Goal: Task Accomplishment & Management: Manage account settings

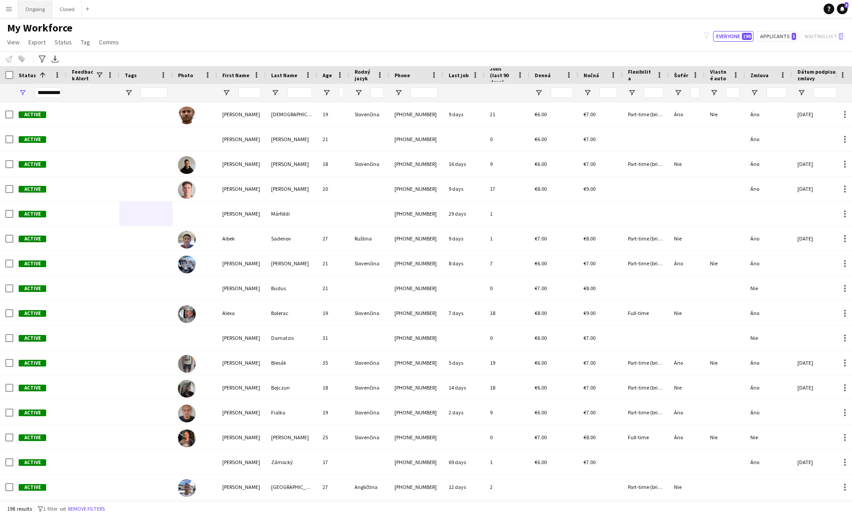
click at [43, 16] on button "Ongoing Close" at bounding box center [35, 8] width 34 height 17
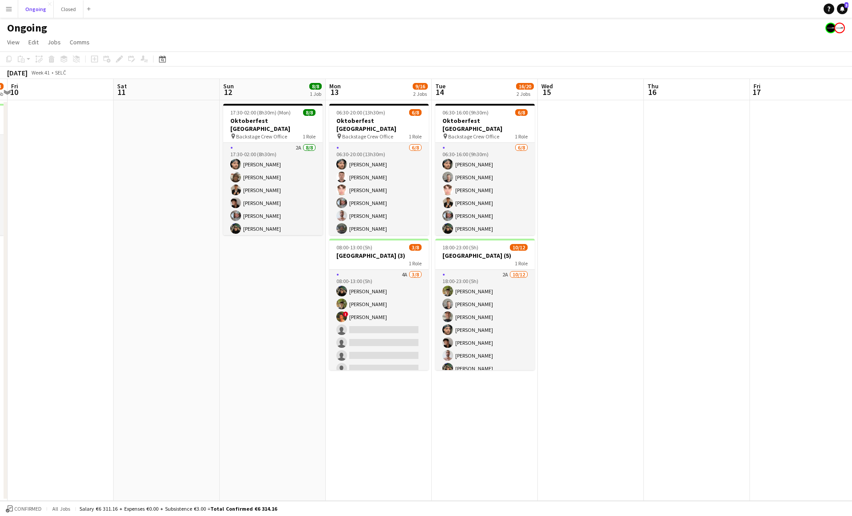
scroll to position [0, 418]
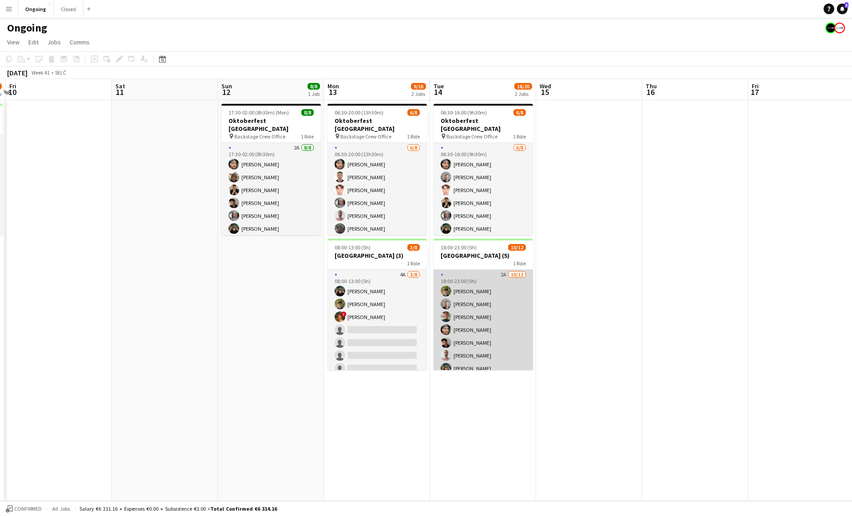
click at [511, 299] on app-card-role "2A [DATE] 18:00-23:00 (5h) [PERSON_NAME] [PERSON_NAME] [PERSON_NAME] [PERSON_NA…" at bounding box center [482, 356] width 99 height 172
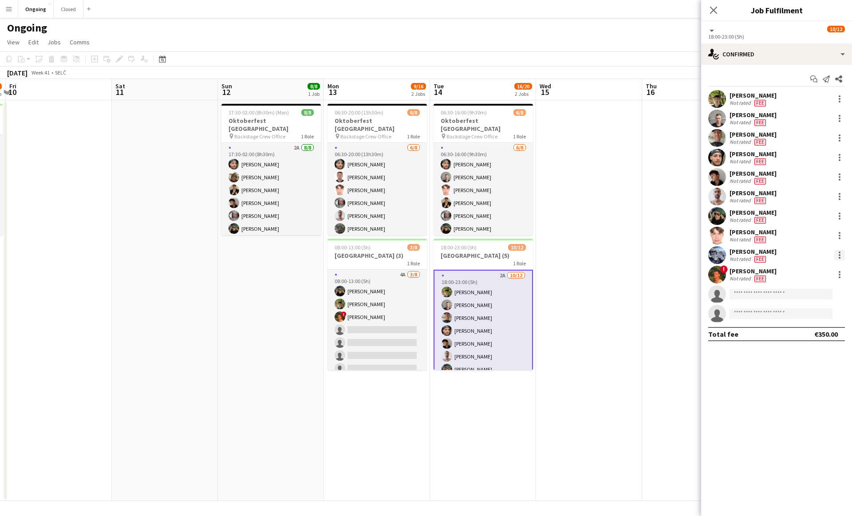
click at [841, 255] on div at bounding box center [839, 255] width 11 height 11
click at [811, 353] on span "Remove" at bounding box center [809, 357] width 55 height 8
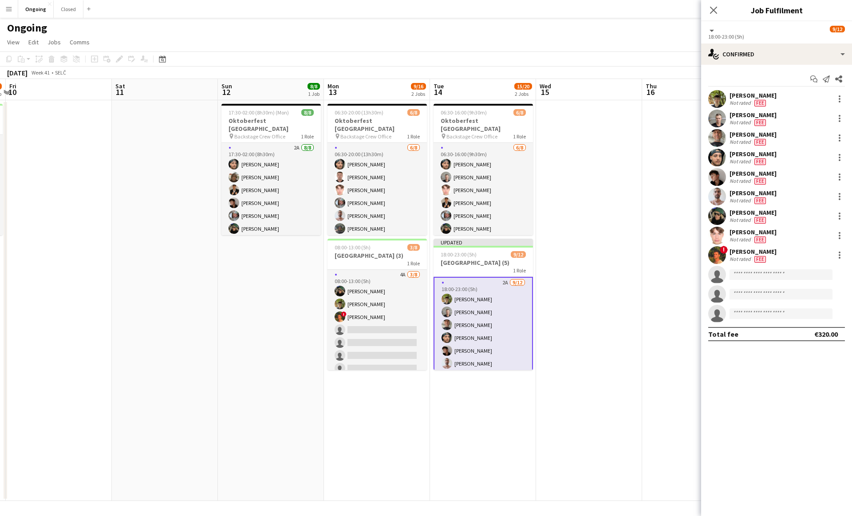
click at [578, 287] on app-date-cell at bounding box center [589, 300] width 106 height 401
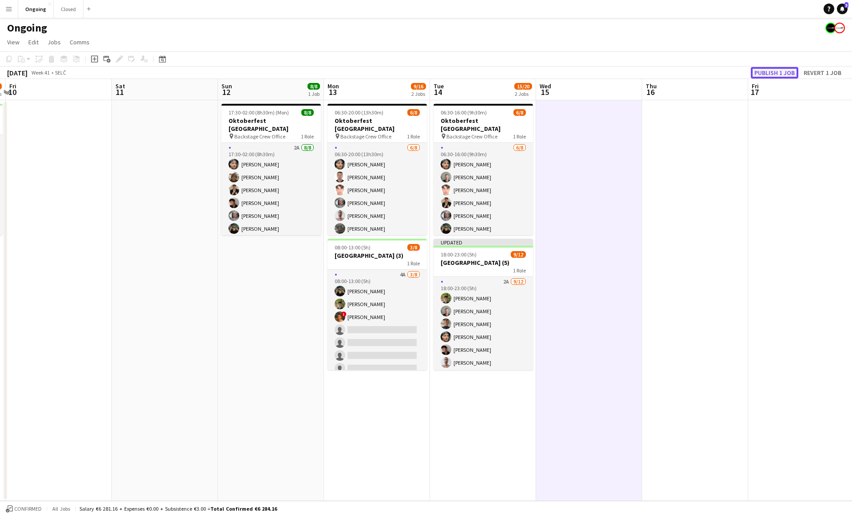
click at [775, 74] on button "Publish 1 job" at bounding box center [774, 73] width 47 height 12
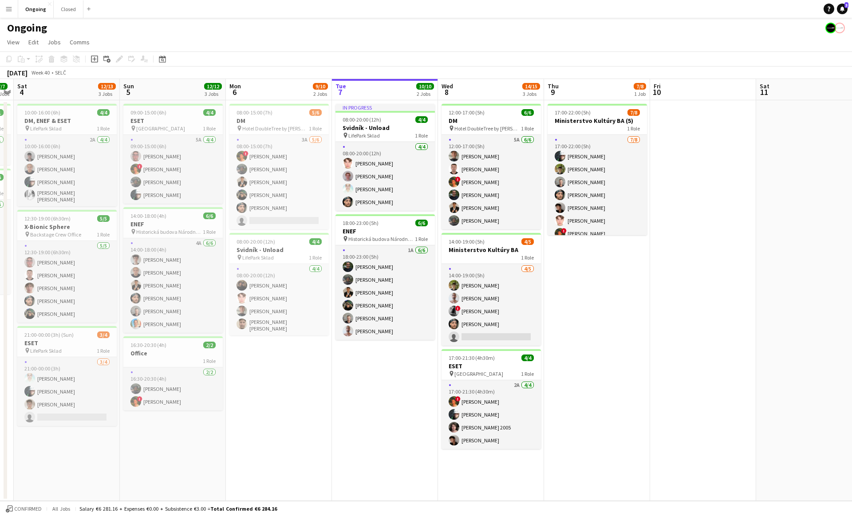
scroll to position [0, 408]
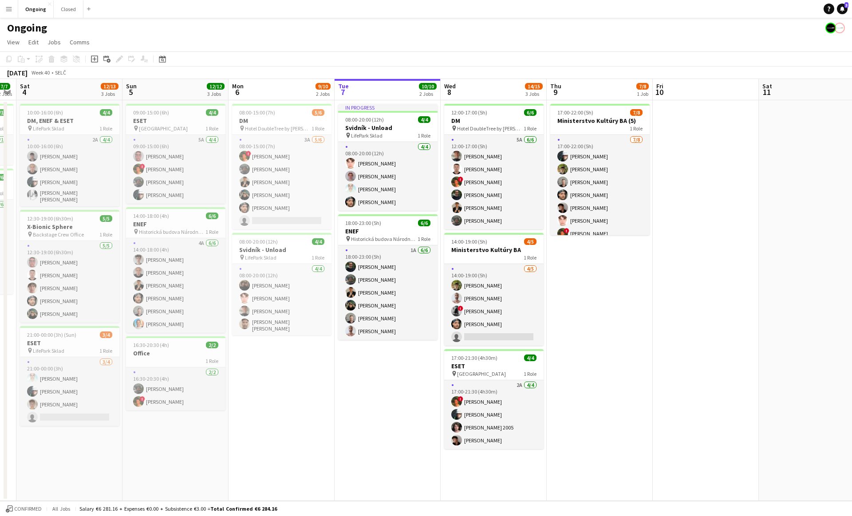
click at [575, 268] on app-date-cell "17:00-22:00 (5h) 7/8 Ministerstvo Kultúry BA (5) 1 Role [DATE] 17:00-22:00 (5h)…" at bounding box center [599, 300] width 106 height 401
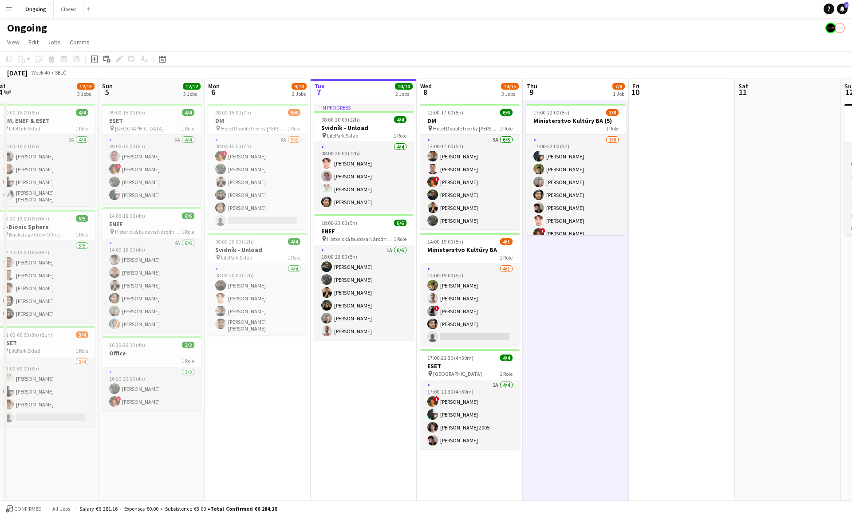
click at [571, 263] on app-date-cell "17:00-22:00 (5h) 7/8 Ministerstvo Kultúry BA (5) 1 Role [DATE] 17:00-22:00 (5h)…" at bounding box center [576, 300] width 106 height 401
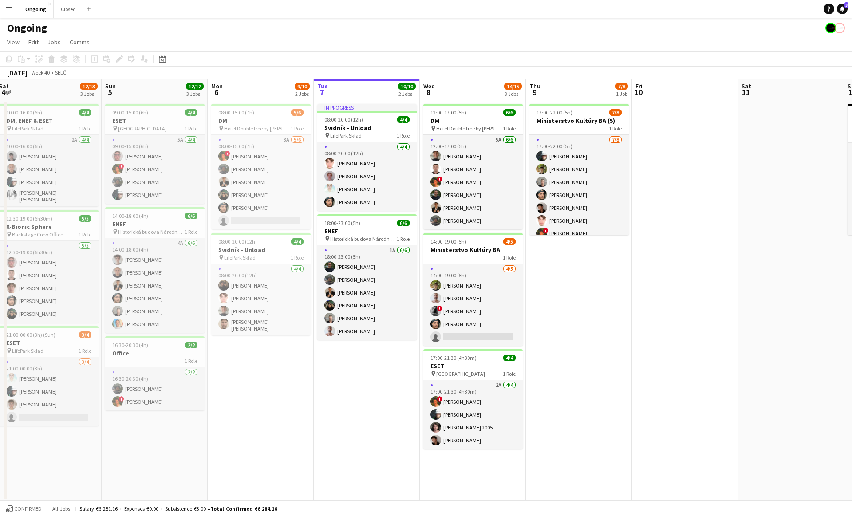
scroll to position [0, 437]
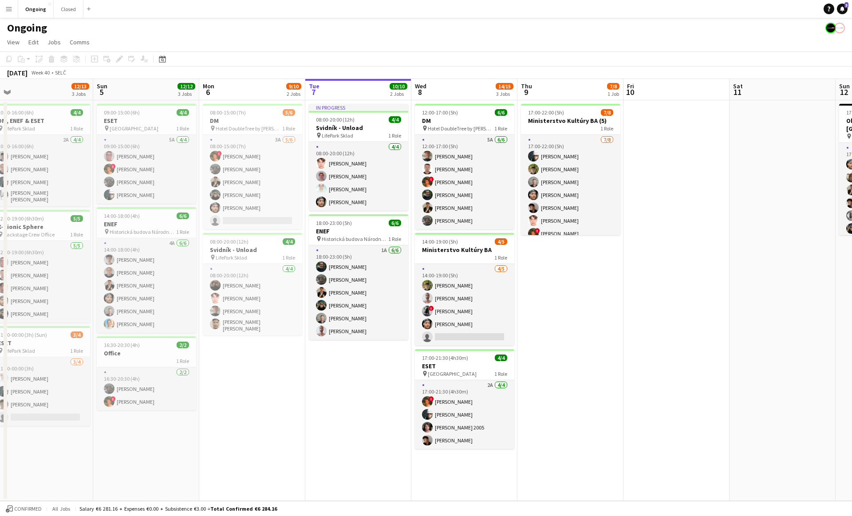
click at [678, 240] on app-date-cell at bounding box center [676, 300] width 106 height 401
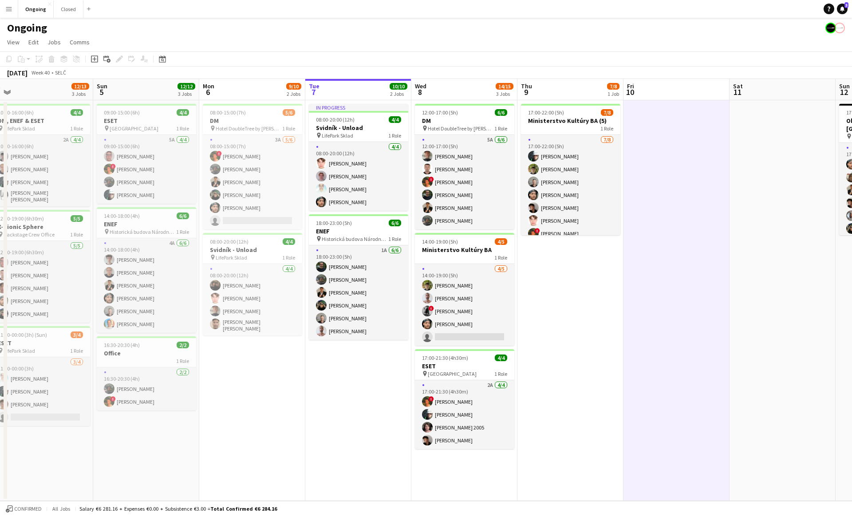
click at [682, 240] on app-date-cell at bounding box center [676, 300] width 106 height 401
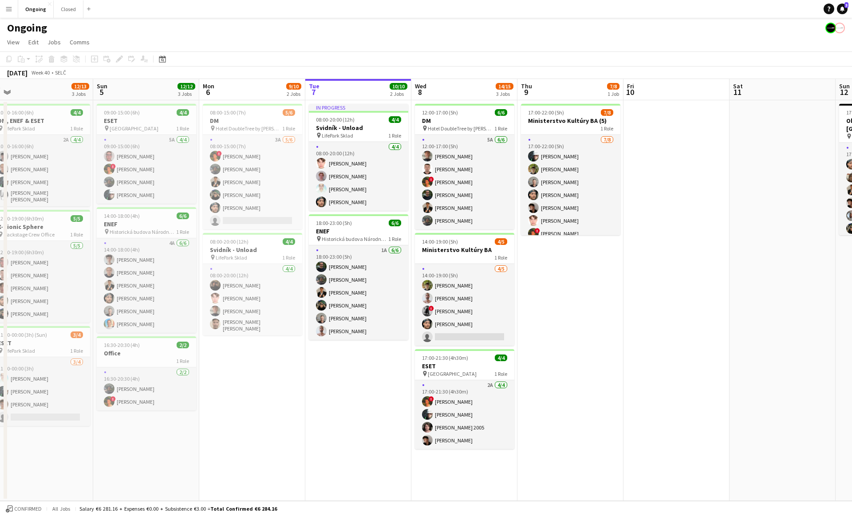
click at [584, 278] on app-date-cell "17:00-22:00 (5h) 7/8 Ministerstvo Kultúry BA (5) 1 Role [DATE] 17:00-22:00 (5h)…" at bounding box center [570, 300] width 106 height 401
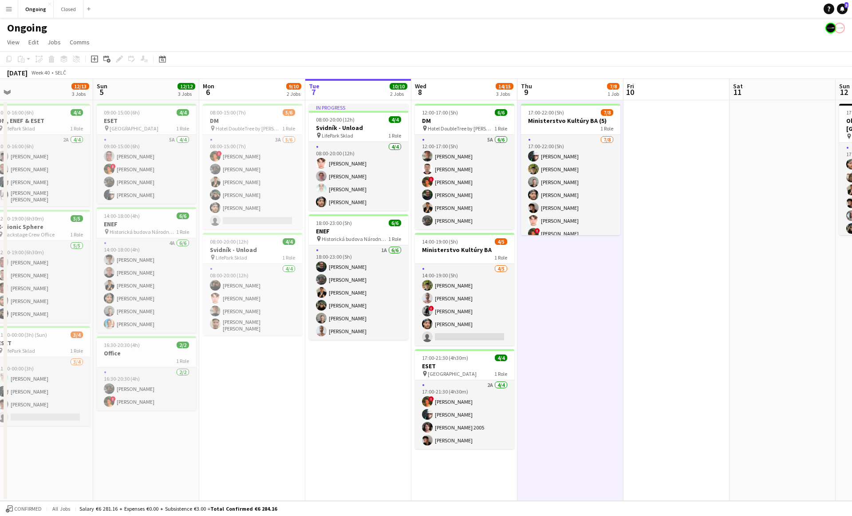
click at [577, 250] on app-date-cell "17:00-22:00 (5h) 7/8 Ministerstvo Kultúry BA (5) 1 Role [DATE] 17:00-22:00 (5h)…" at bounding box center [570, 300] width 106 height 401
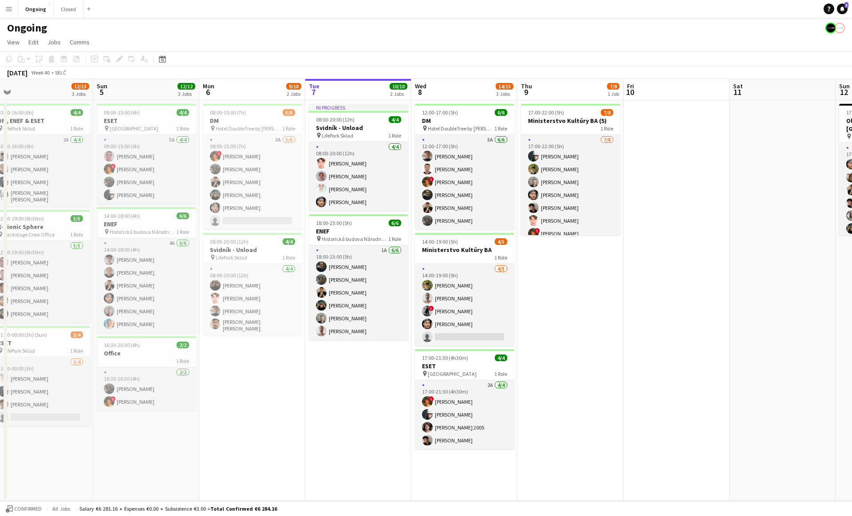
click at [574, 250] on app-date-cell "17:00-22:00 (5h) 7/8 Ministerstvo Kultúry BA (5) 1 Role [DATE] 17:00-22:00 (5h)…" at bounding box center [570, 300] width 106 height 401
